Goal: Task Accomplishment & Management: Manage account settings

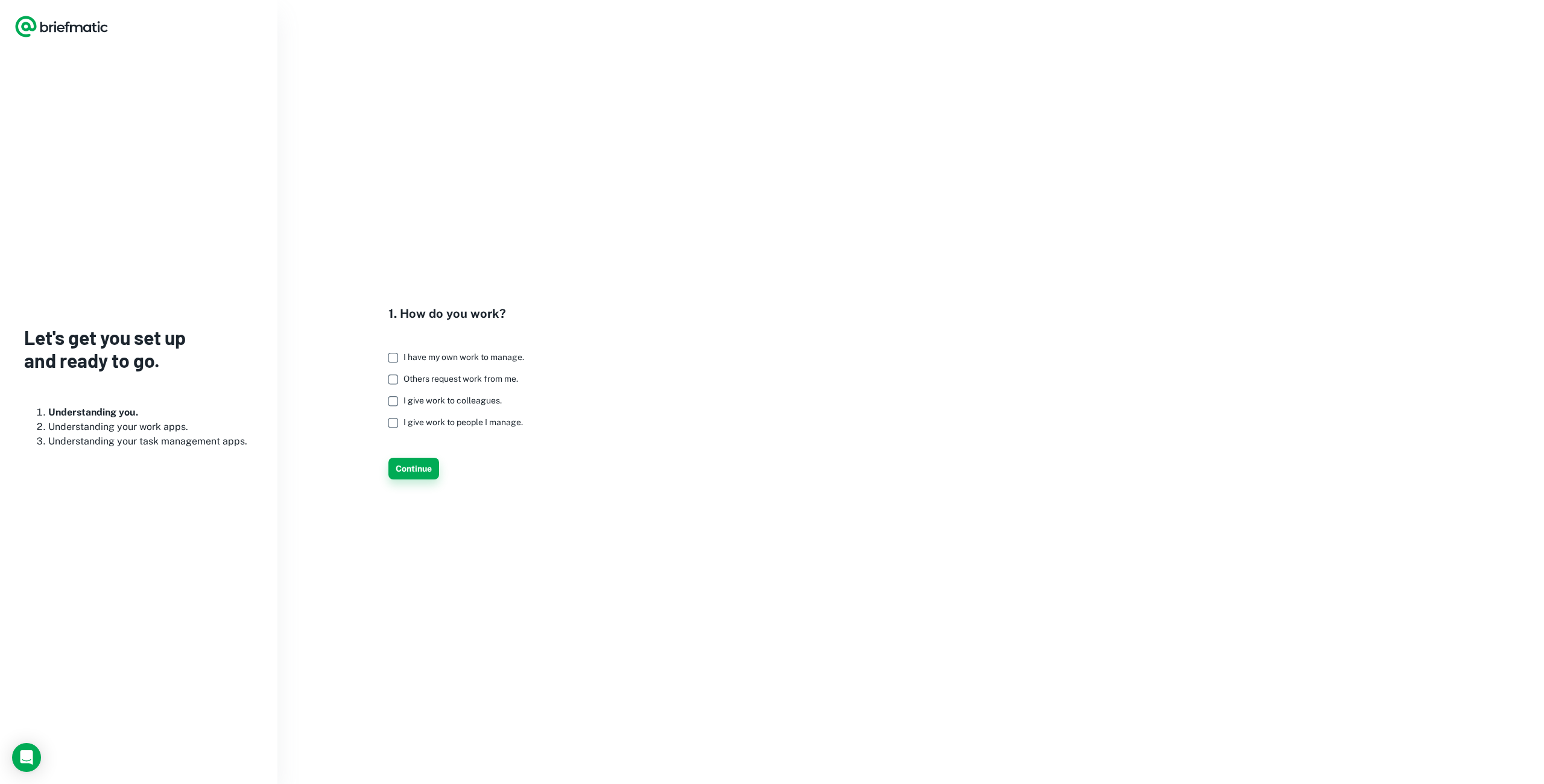
click at [418, 465] on button "Continue" at bounding box center [413, 468] width 51 height 22
click at [428, 378] on span "Others request work from me." at bounding box center [460, 378] width 115 height 9
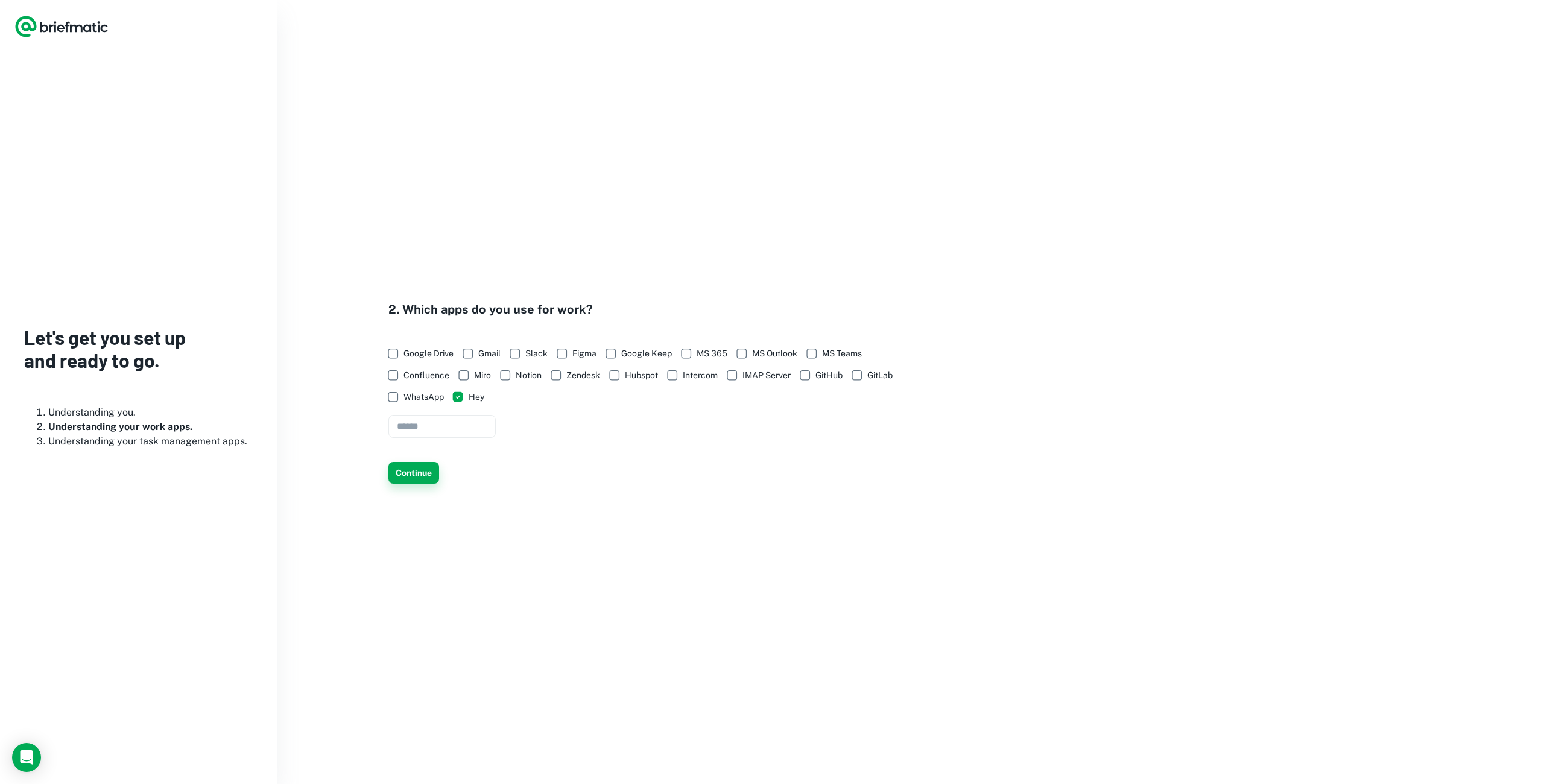
click at [419, 480] on button "Continue" at bounding box center [413, 473] width 51 height 22
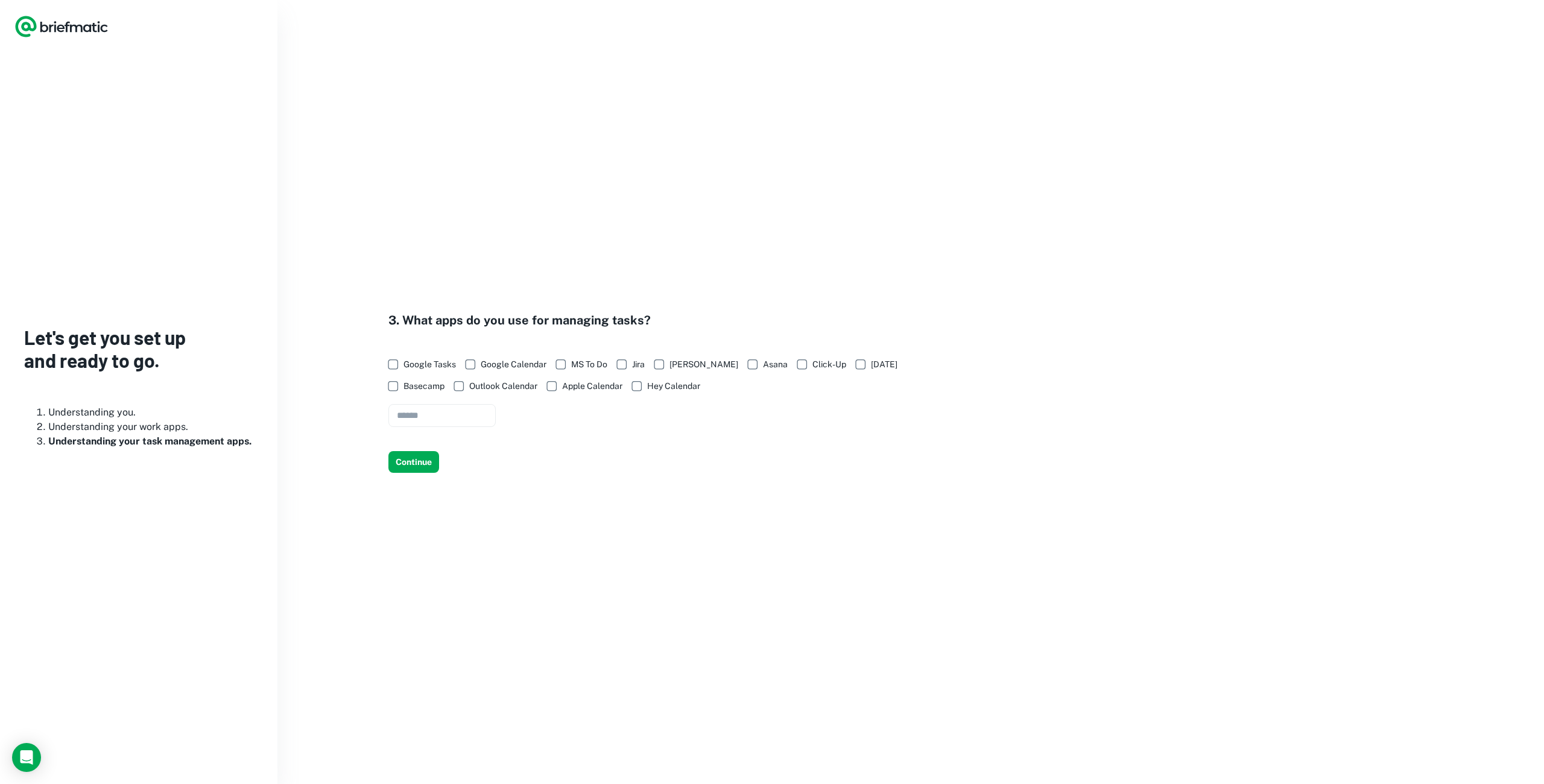
click at [480, 388] on span "Outlook Calendar" at bounding box center [503, 386] width 68 height 14
click at [430, 460] on button "Continue" at bounding box center [413, 462] width 51 height 22
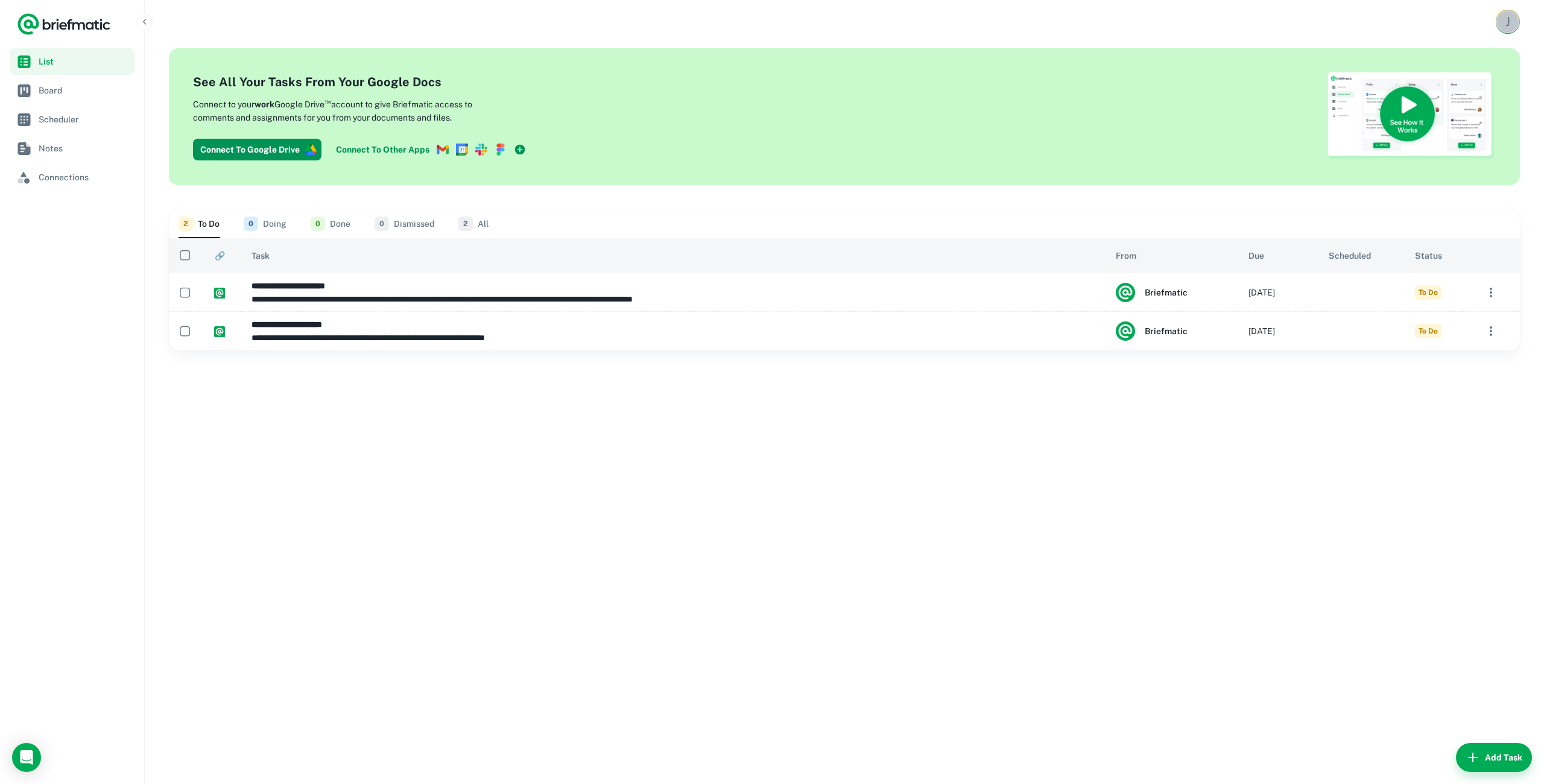
click at [1497, 24] on div "J" at bounding box center [1508, 21] width 20 height 20
drag, startPoint x: 1468, startPoint y: 53, endPoint x: 1456, endPoint y: 69, distance: 20.0
click at [1465, 55] on h6 "[PERSON_NAME]" at bounding box center [1453, 50] width 101 height 14
click at [1445, 90] on li "Account Settings" at bounding box center [1453, 92] width 111 height 20
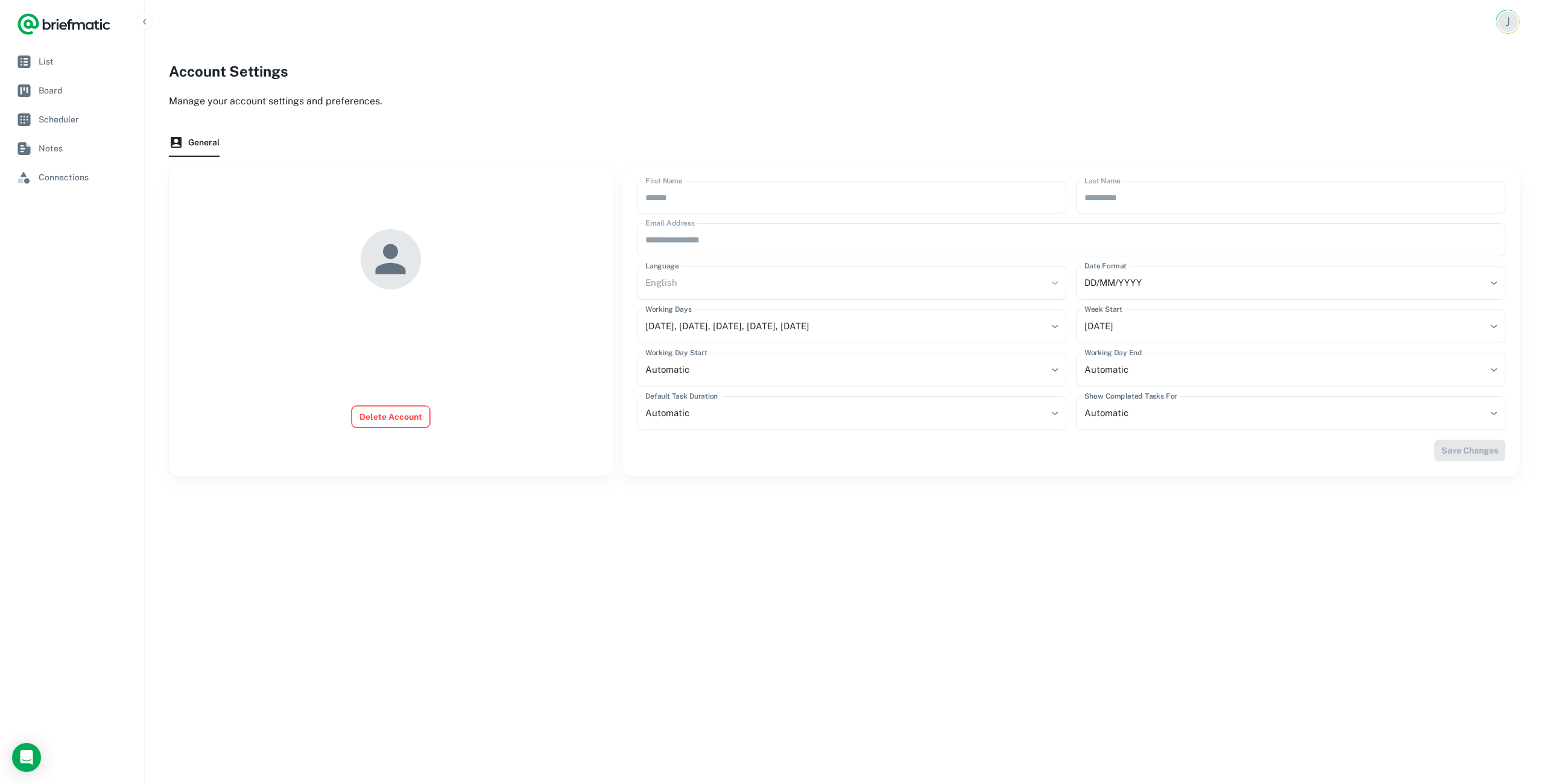
click at [382, 406] on button "Delete Account" at bounding box center [390, 417] width 78 height 22
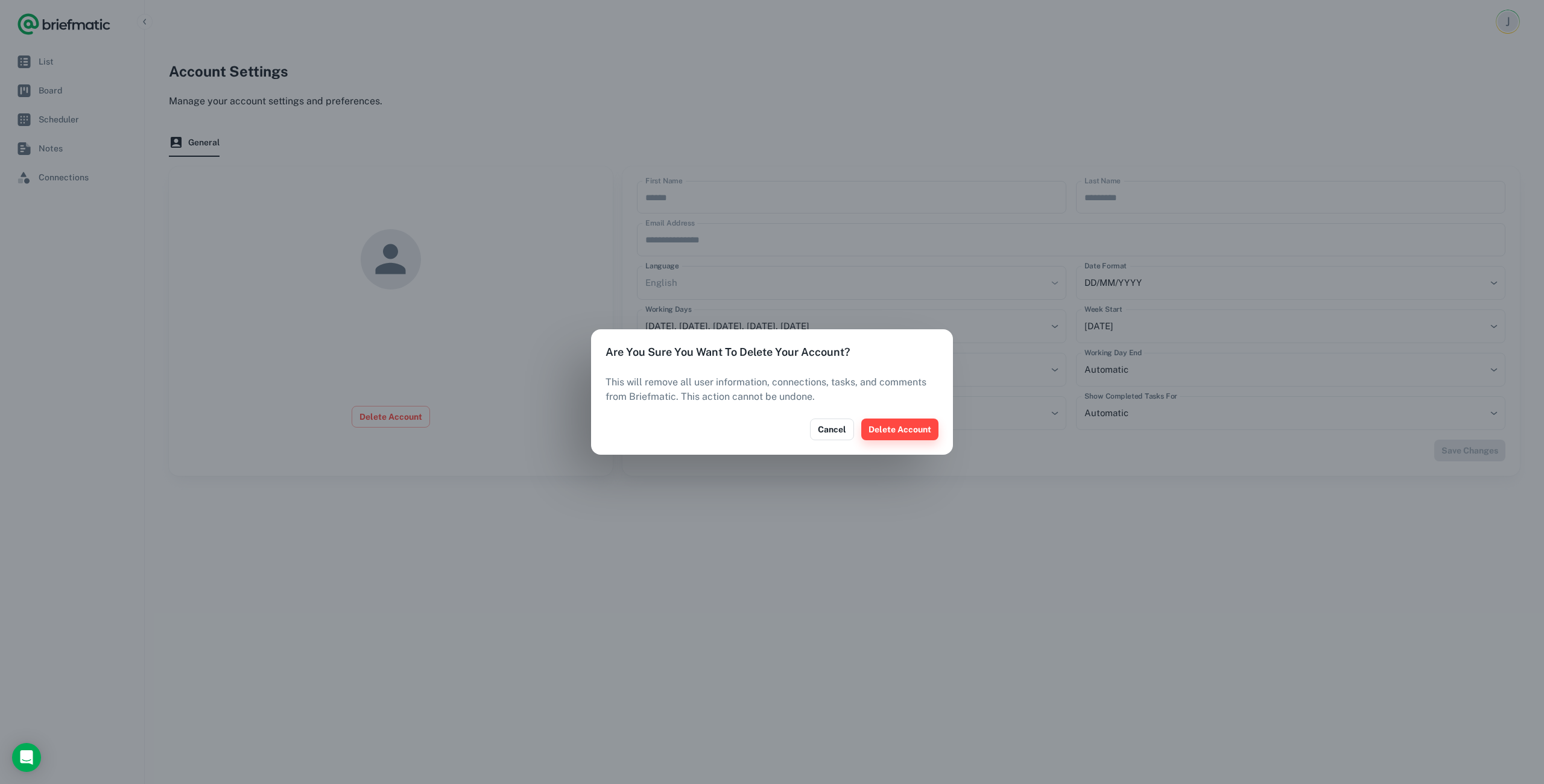
click at [914, 430] on button "Delete Account" at bounding box center [899, 429] width 77 height 22
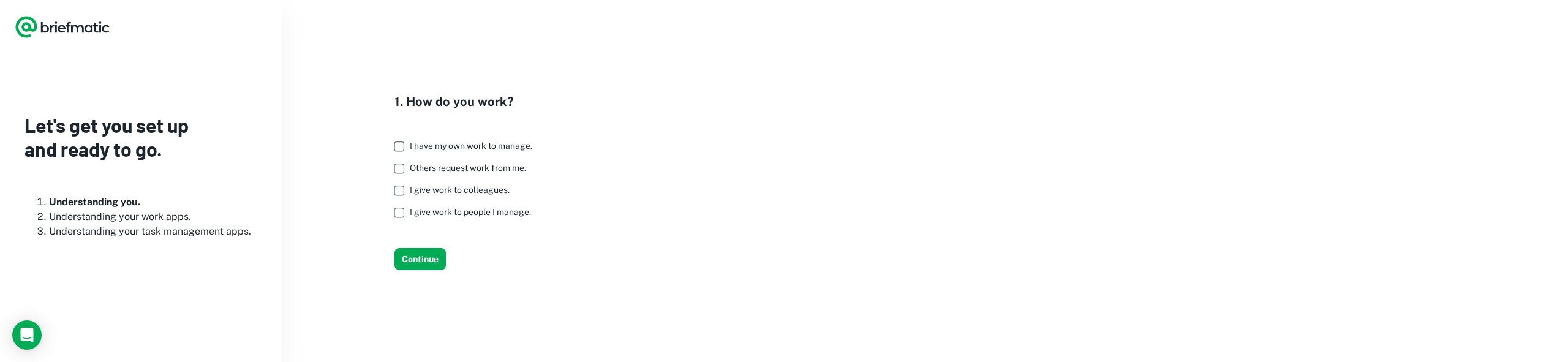
click at [471, 210] on span "I give work to people I manage." at bounding box center [470, 211] width 122 height 9
click at [405, 255] on button "Continue" at bounding box center [420, 259] width 52 height 22
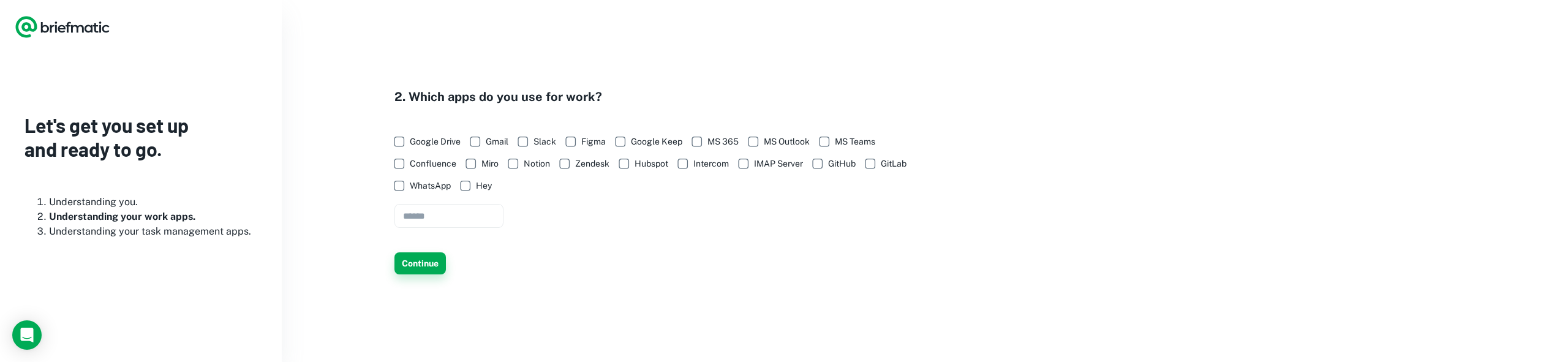
click at [429, 255] on button "Continue" at bounding box center [420, 264] width 52 height 22
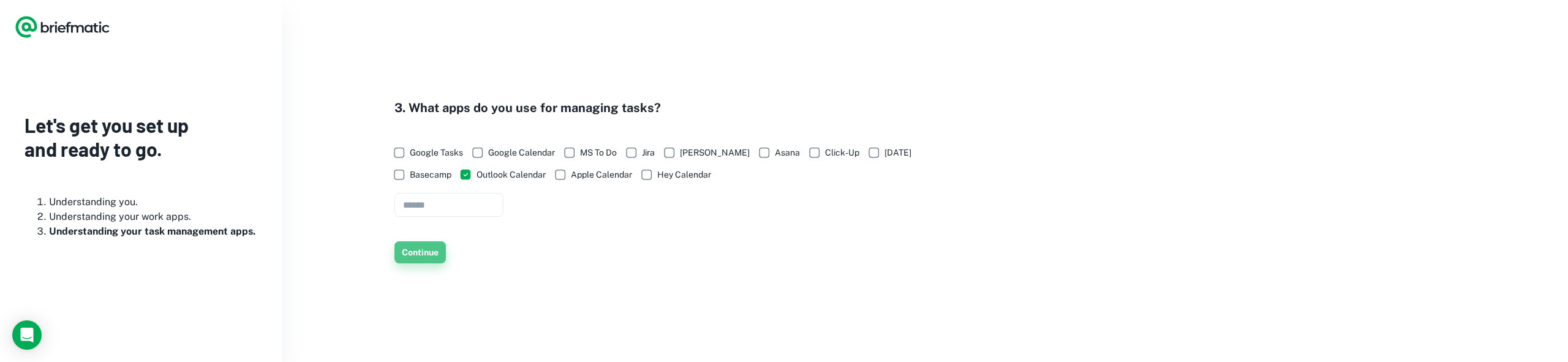
click at [411, 251] on button "Continue" at bounding box center [420, 253] width 52 height 22
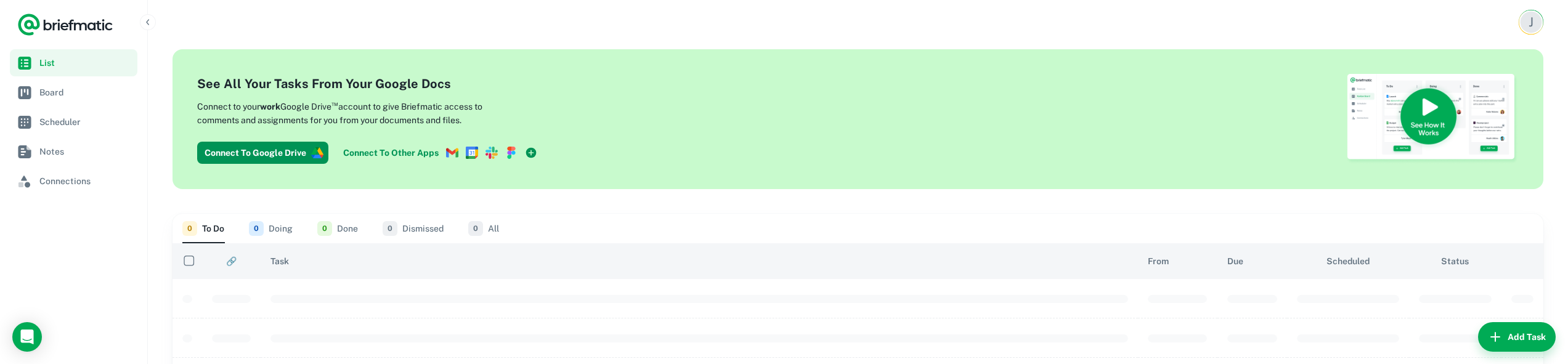
click at [1529, 20] on div "J" at bounding box center [1531, 22] width 22 height 22
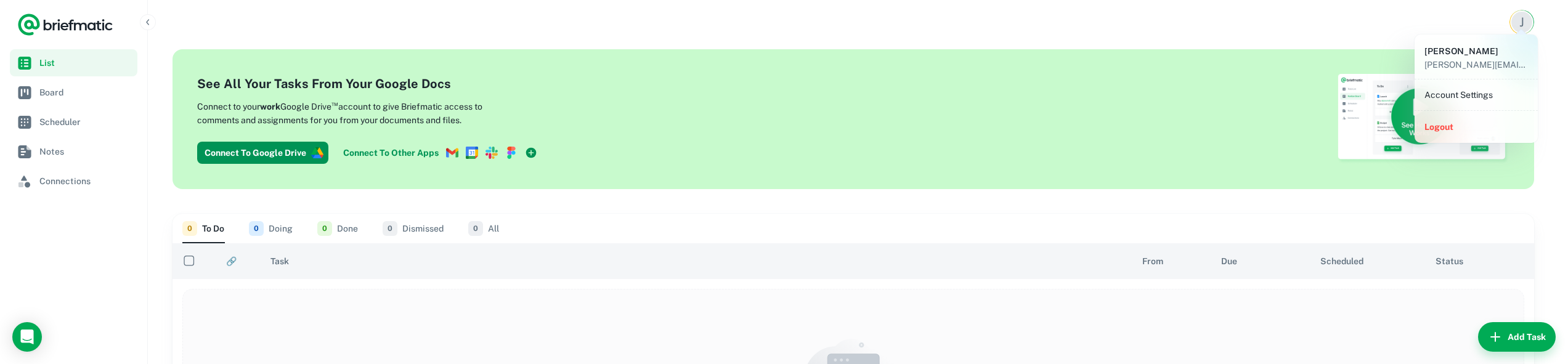
click at [1477, 87] on li "Account Settings" at bounding box center [1476, 94] width 114 height 21
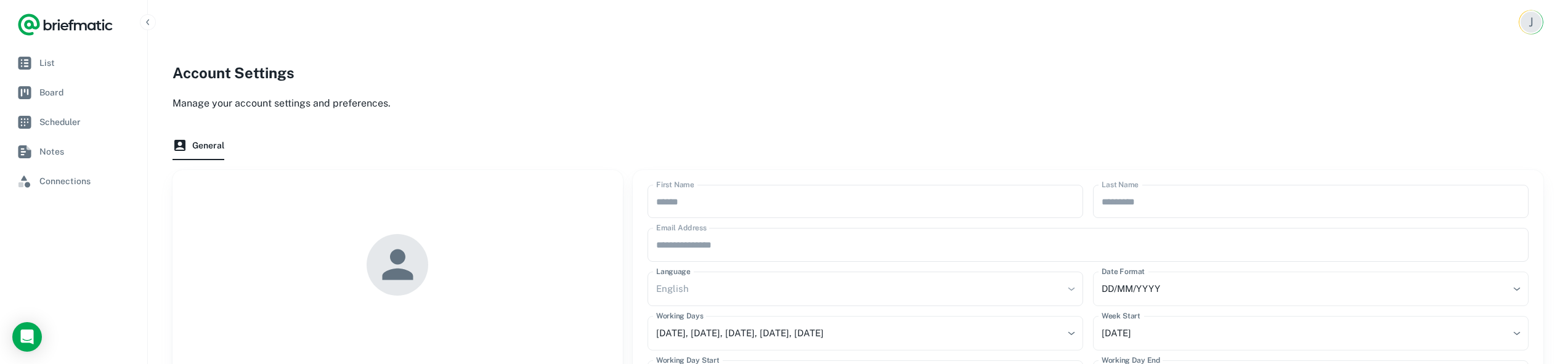
scroll to position [161, 0]
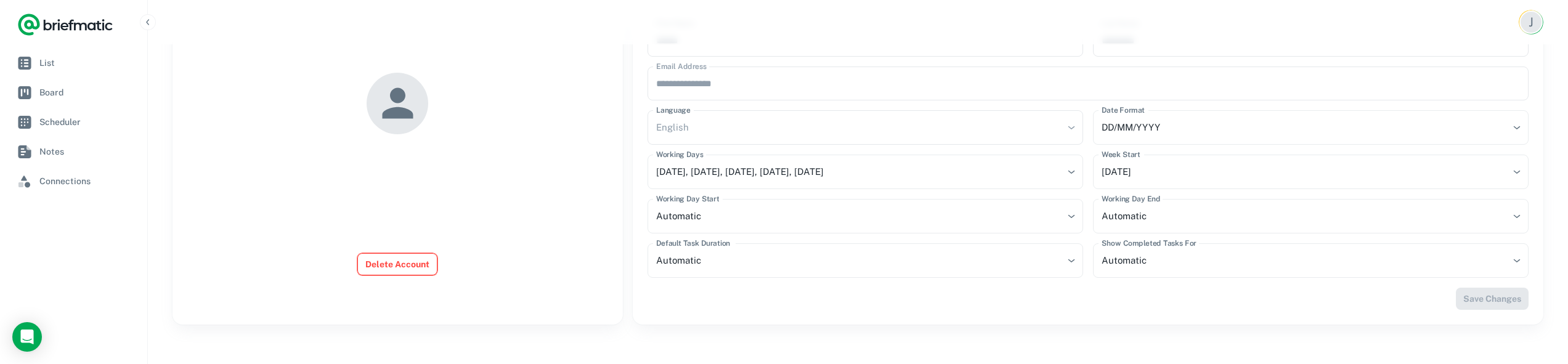
click at [404, 257] on button "Delete Account" at bounding box center [397, 264] width 80 height 23
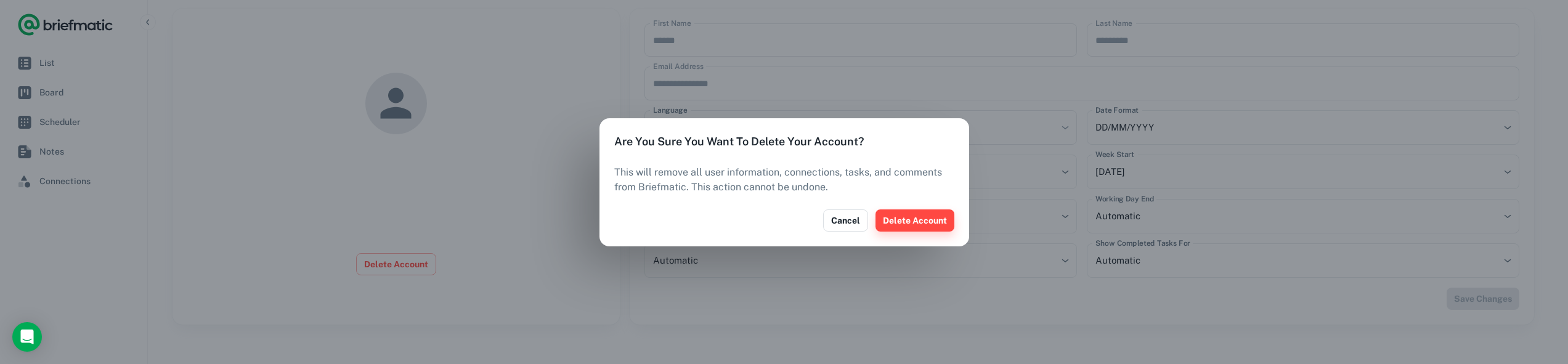
click at [933, 220] on button "Delete Account" at bounding box center [914, 221] width 79 height 23
